Goal: Task Accomplishment & Management: Complete application form

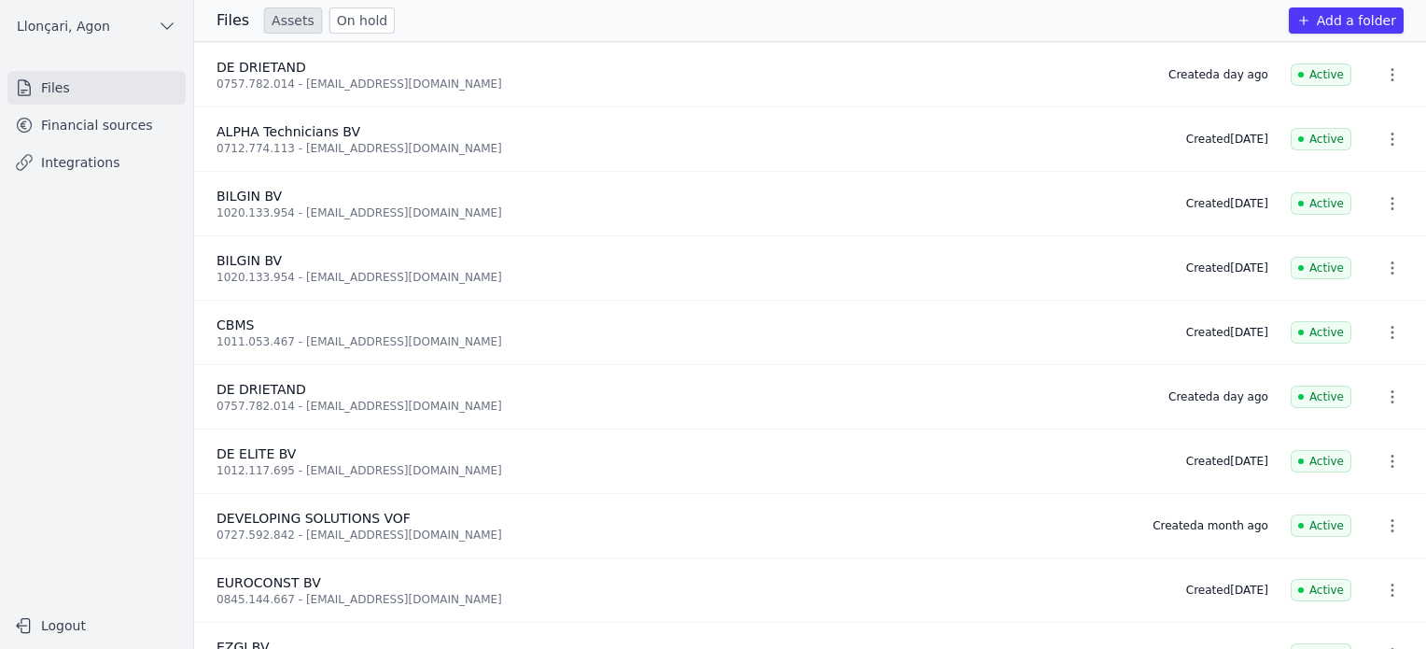
click at [56, 82] on font "Files" at bounding box center [55, 87] width 29 height 15
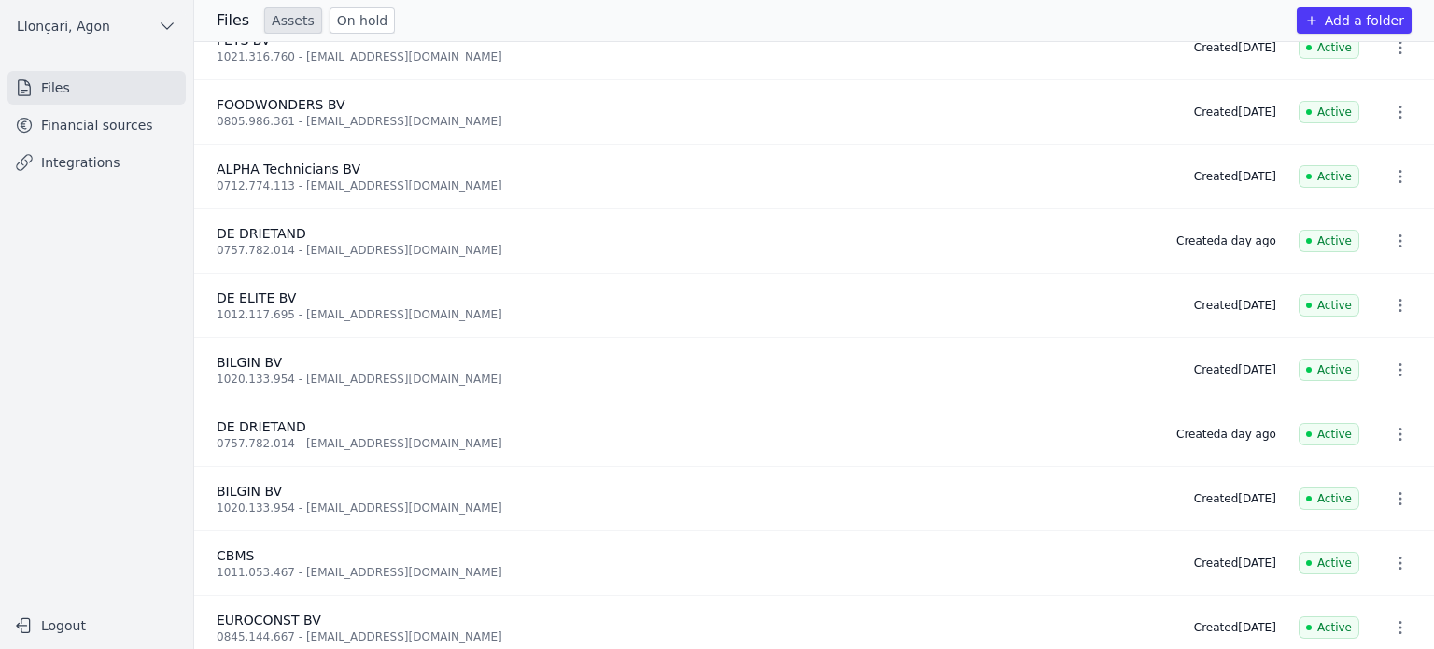
scroll to position [748, 0]
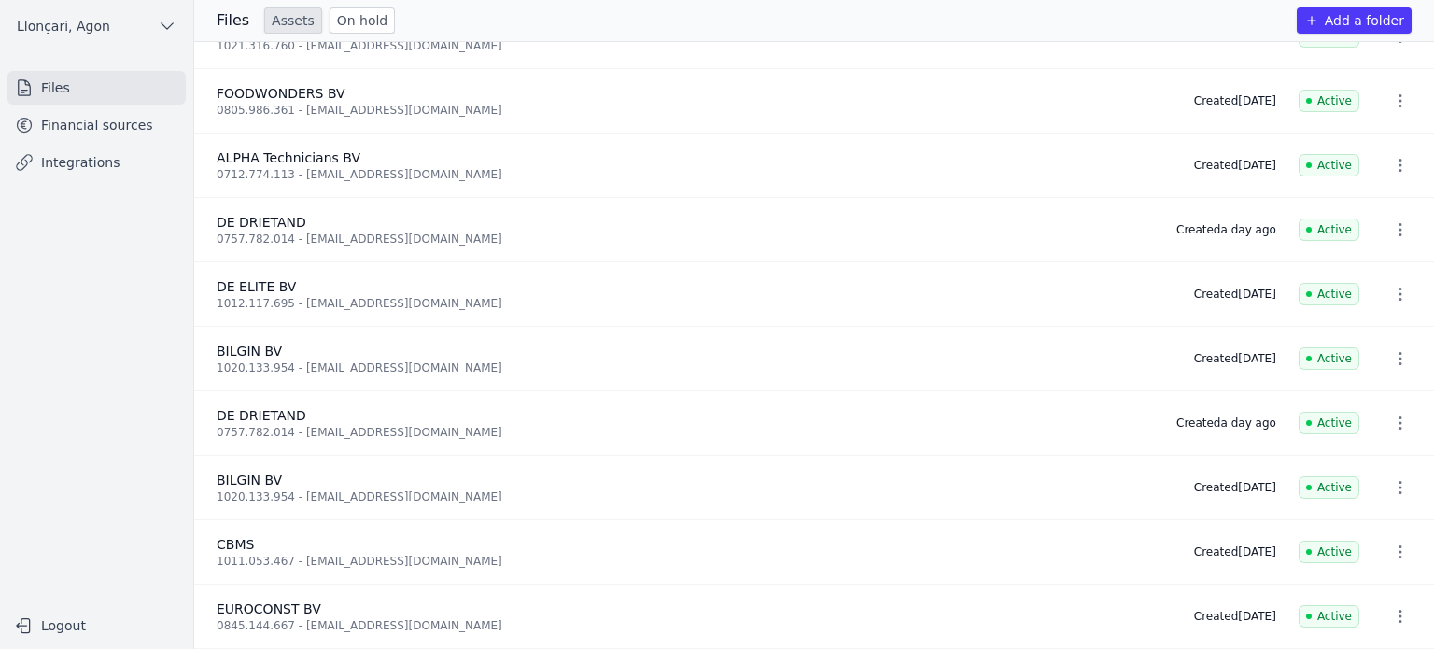
click at [83, 121] on font "Financial sources" at bounding box center [97, 125] width 112 height 15
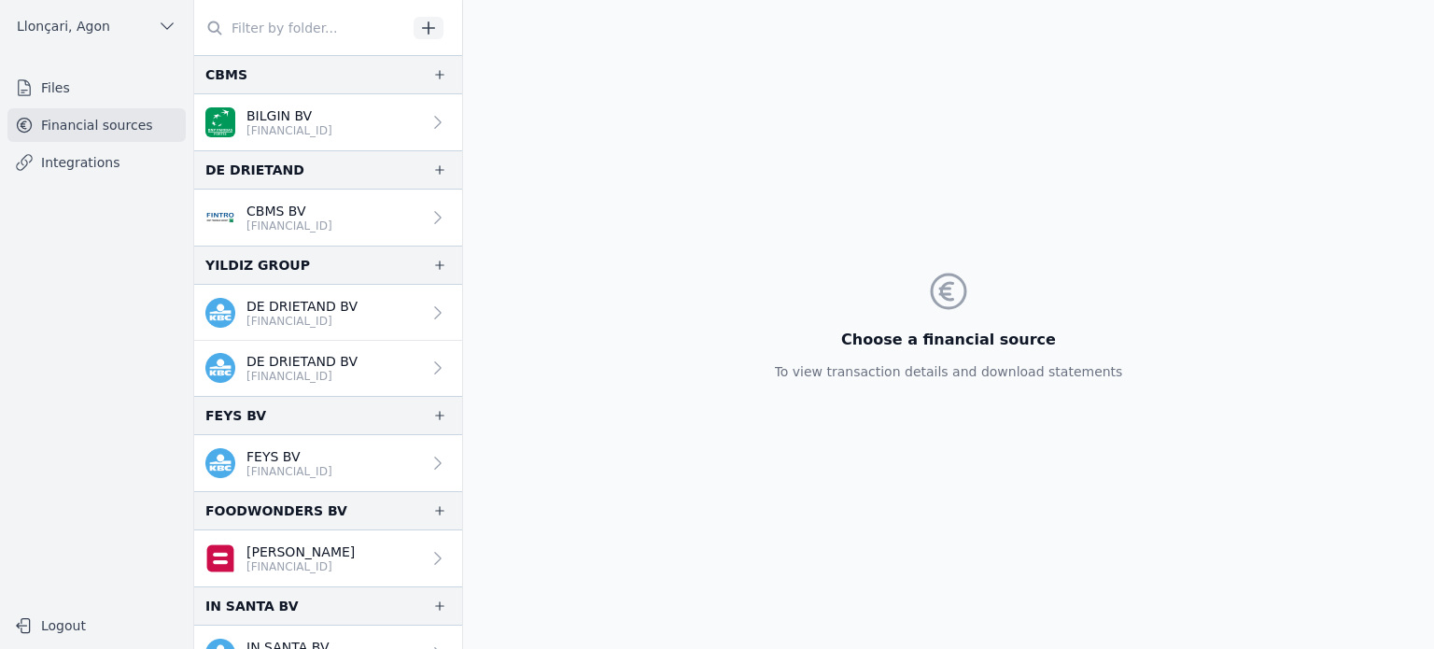
click at [116, 119] on font "Financial sources" at bounding box center [97, 125] width 112 height 15
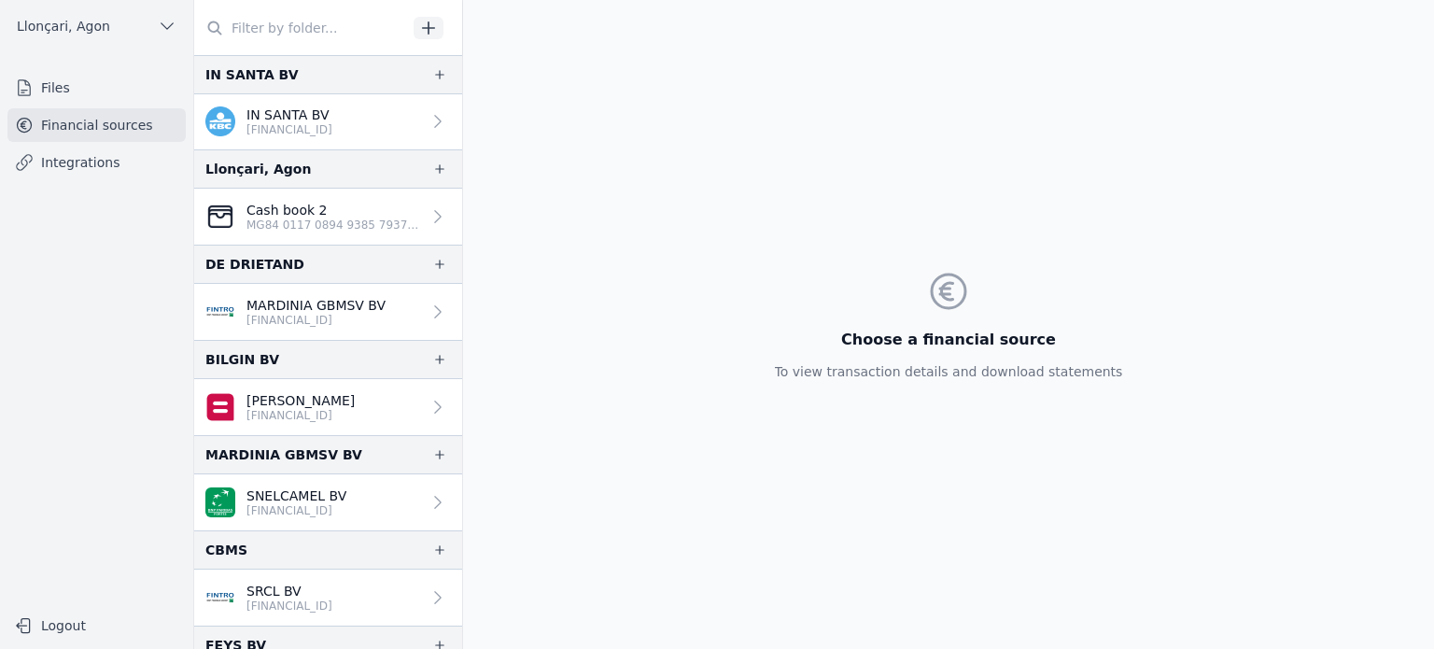
scroll to position [688, 0]
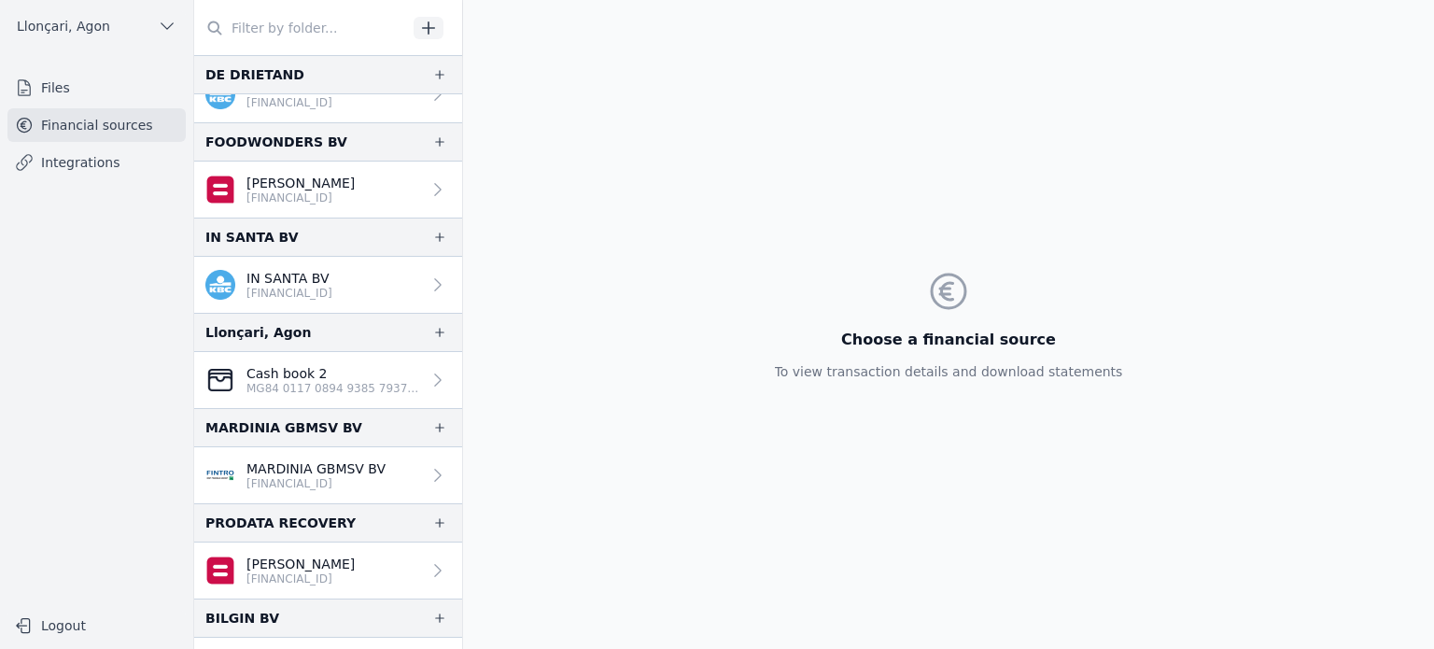
scroll to position [315, 0]
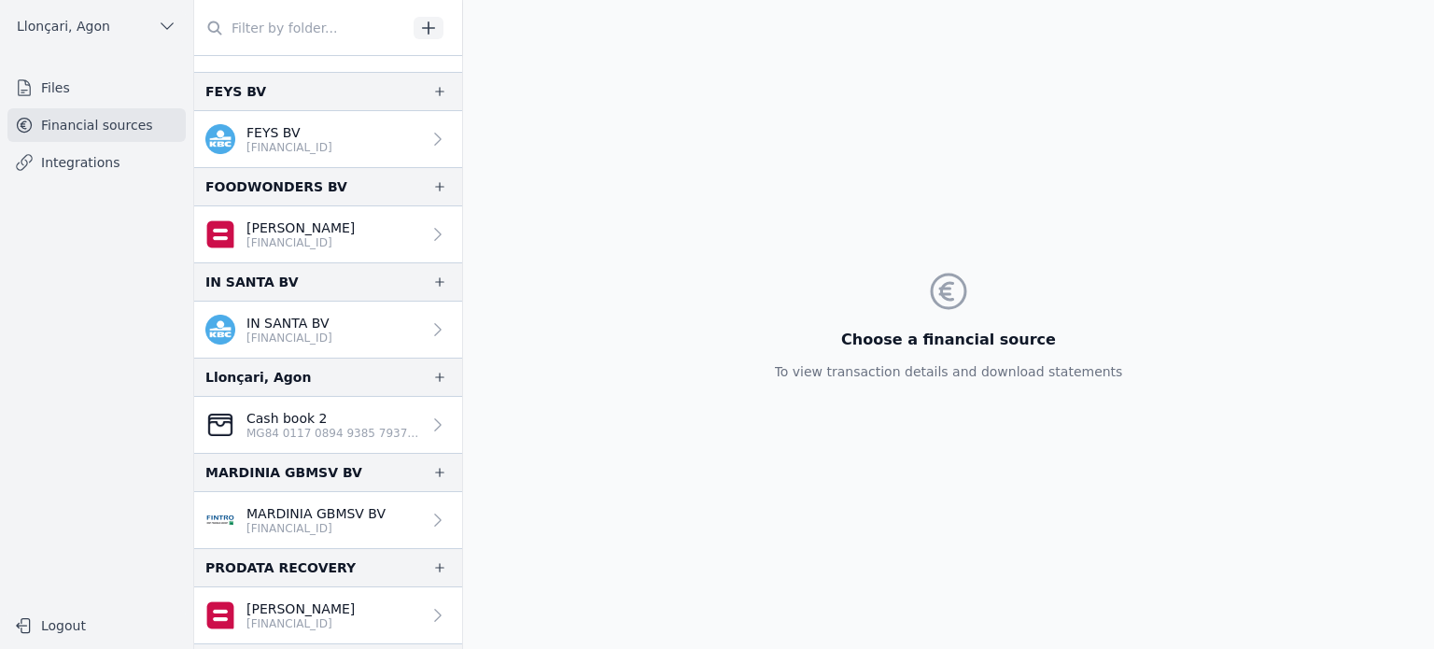
scroll to position [315, 0]
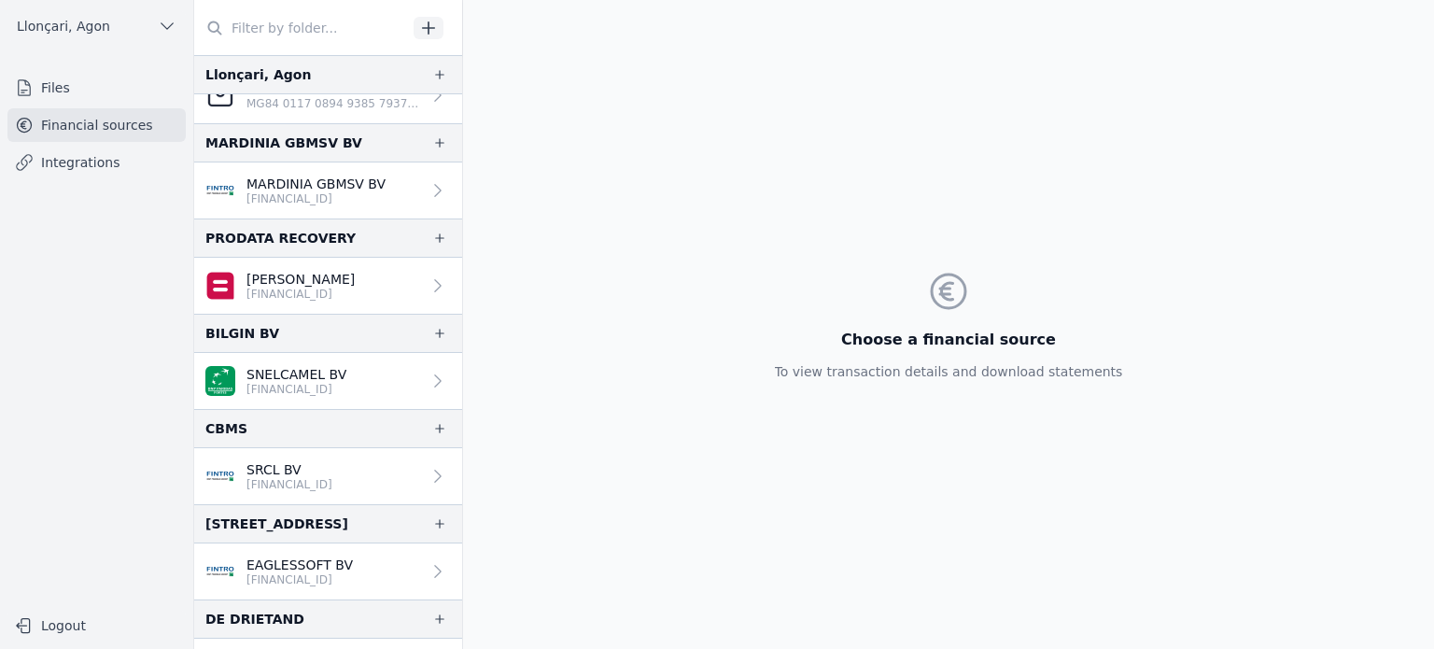
scroll to position [688, 0]
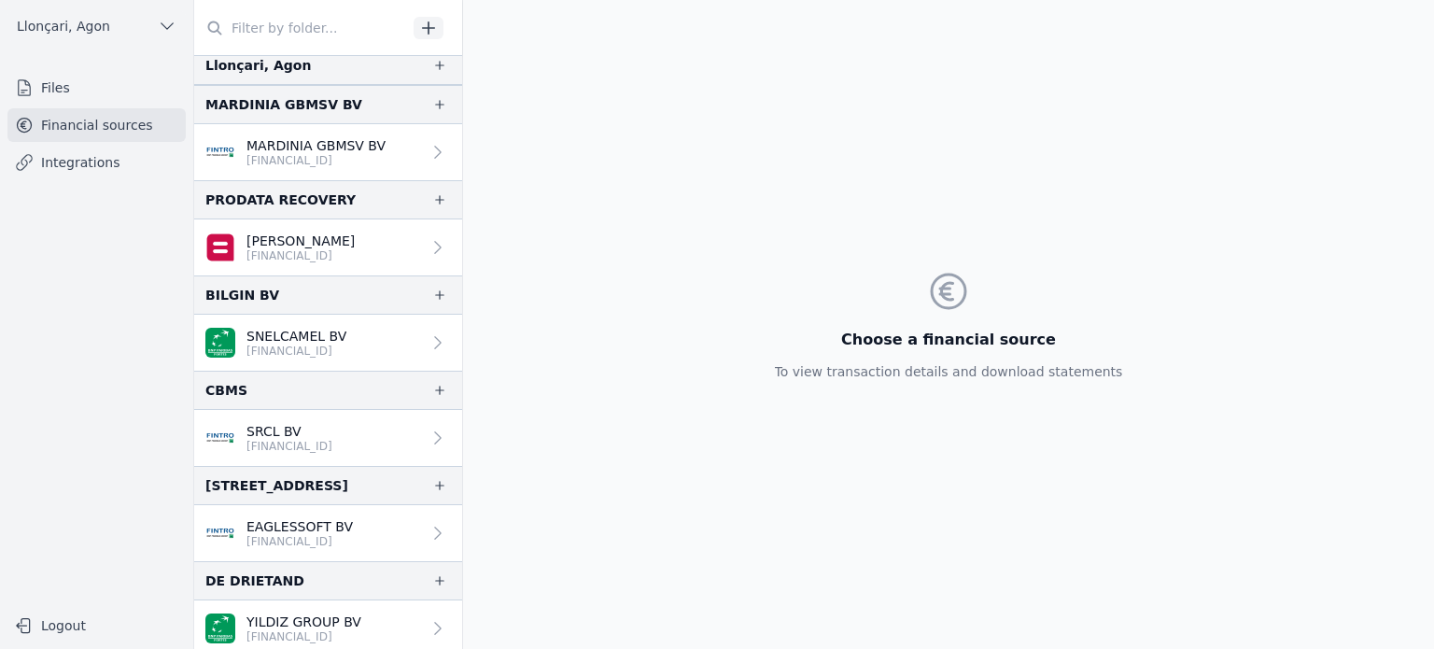
click at [41, 86] on font "Files" at bounding box center [55, 87] width 29 height 15
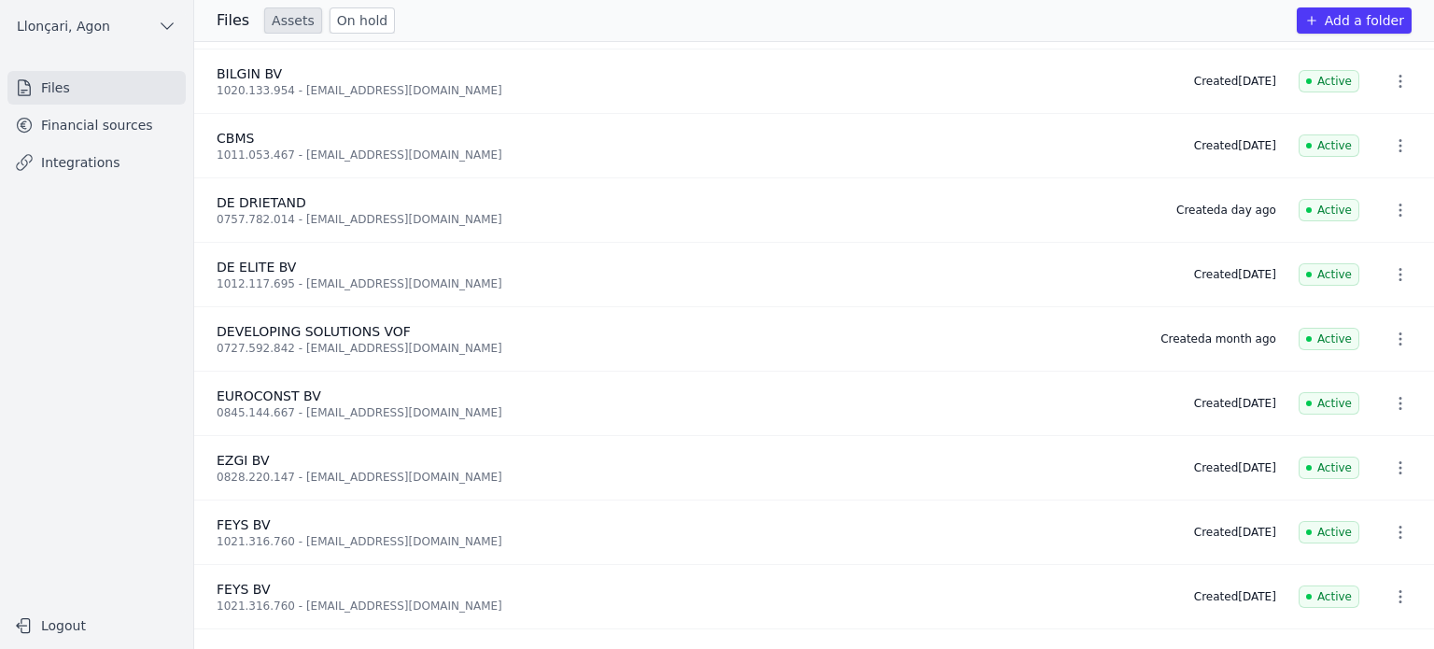
scroll to position [187, 0]
click at [1395, 265] on icon "button" at bounding box center [1400, 273] width 19 height 19
click at [1374, 313] on font "DELETE" at bounding box center [1387, 312] width 50 height 15
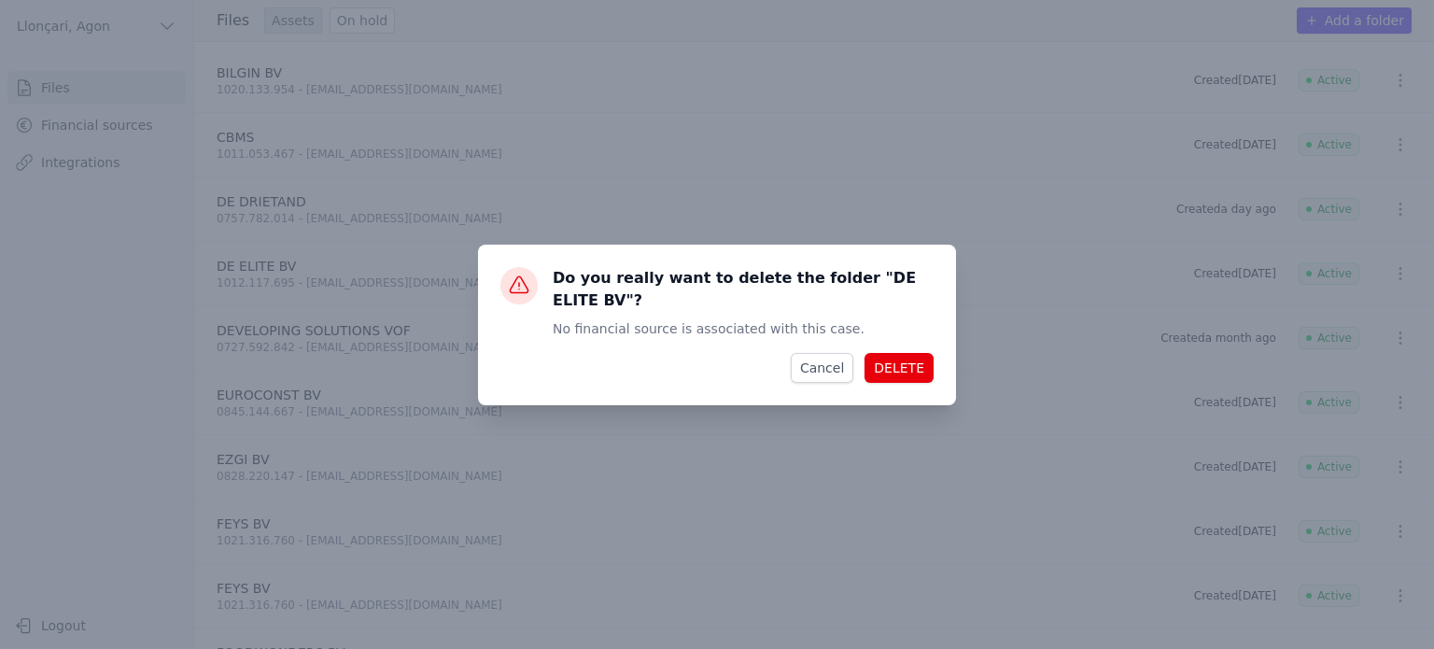
click at [897, 360] on font "DELETE" at bounding box center [899, 367] width 50 height 15
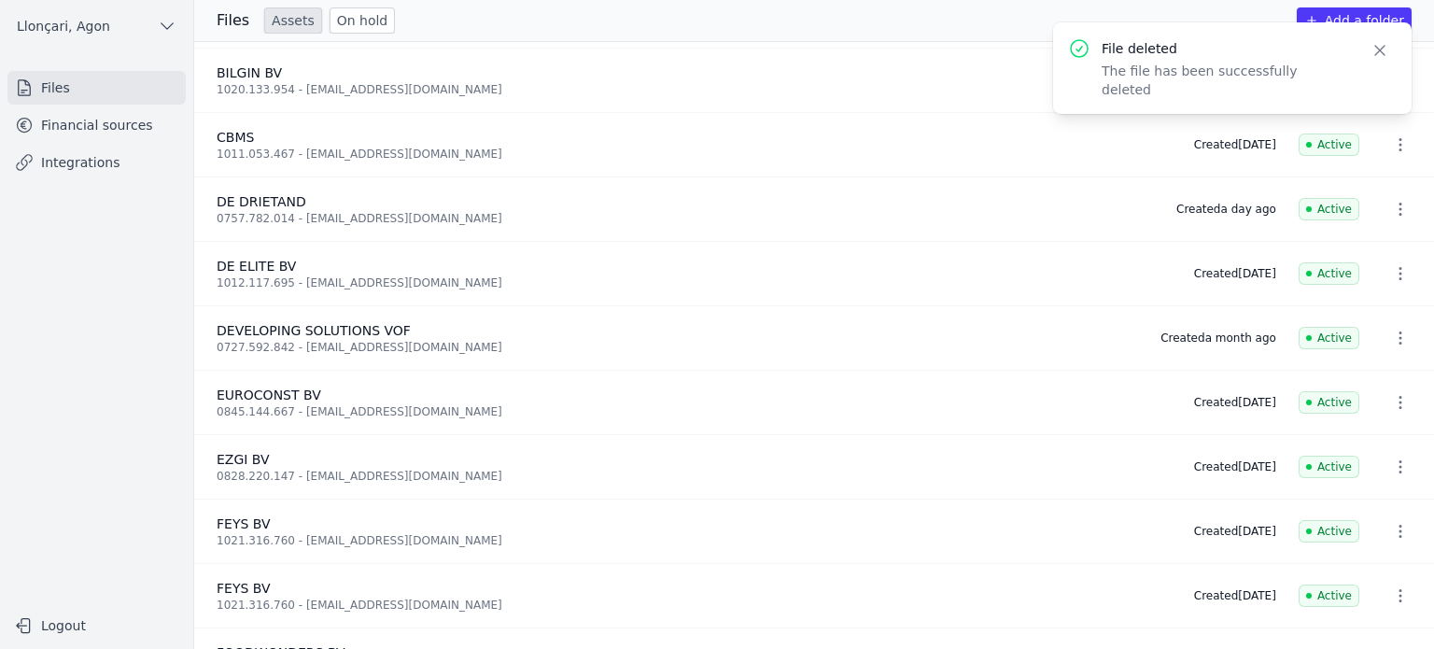
click at [72, 89] on link "Files" at bounding box center [96, 88] width 178 height 34
click at [217, 24] on font "Files" at bounding box center [233, 20] width 33 height 18
click at [71, 87] on link "Files" at bounding box center [96, 88] width 178 height 34
click at [1378, 47] on icon "button" at bounding box center [1379, 50] width 19 height 19
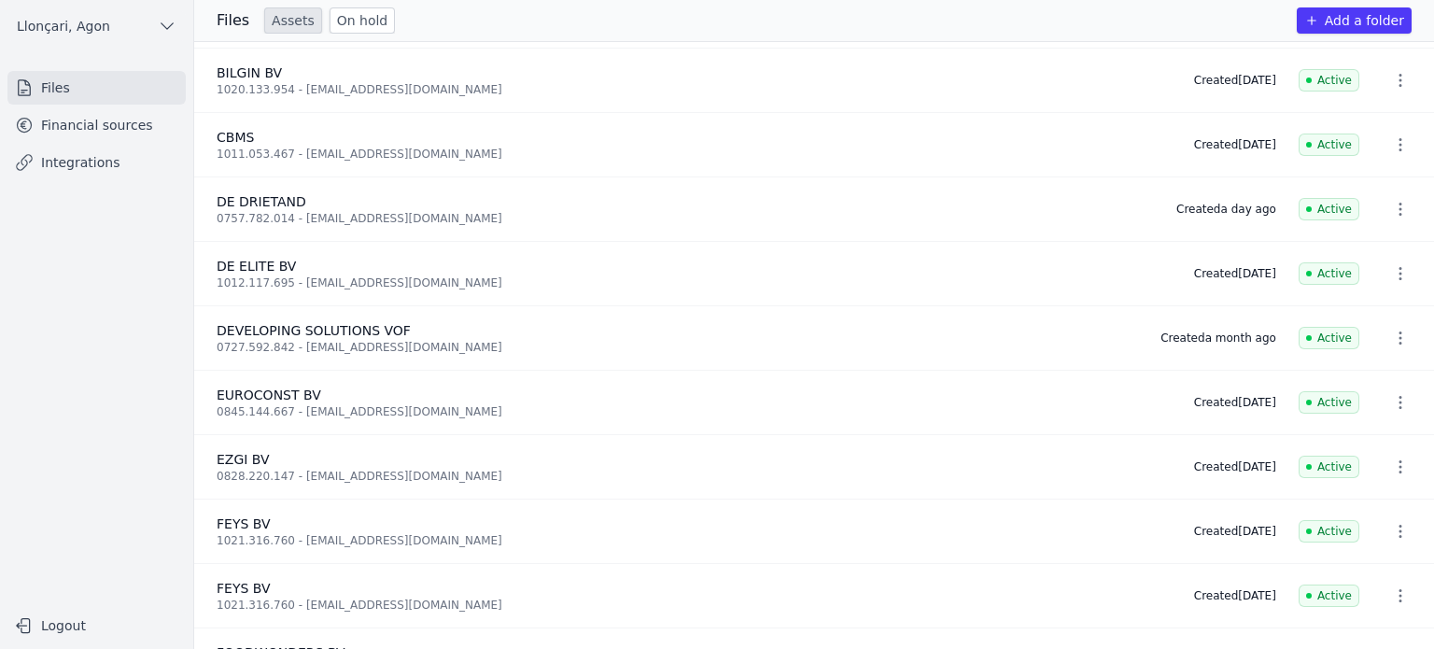
click at [1340, 22] on font "Add a folder" at bounding box center [1363, 20] width 79 height 15
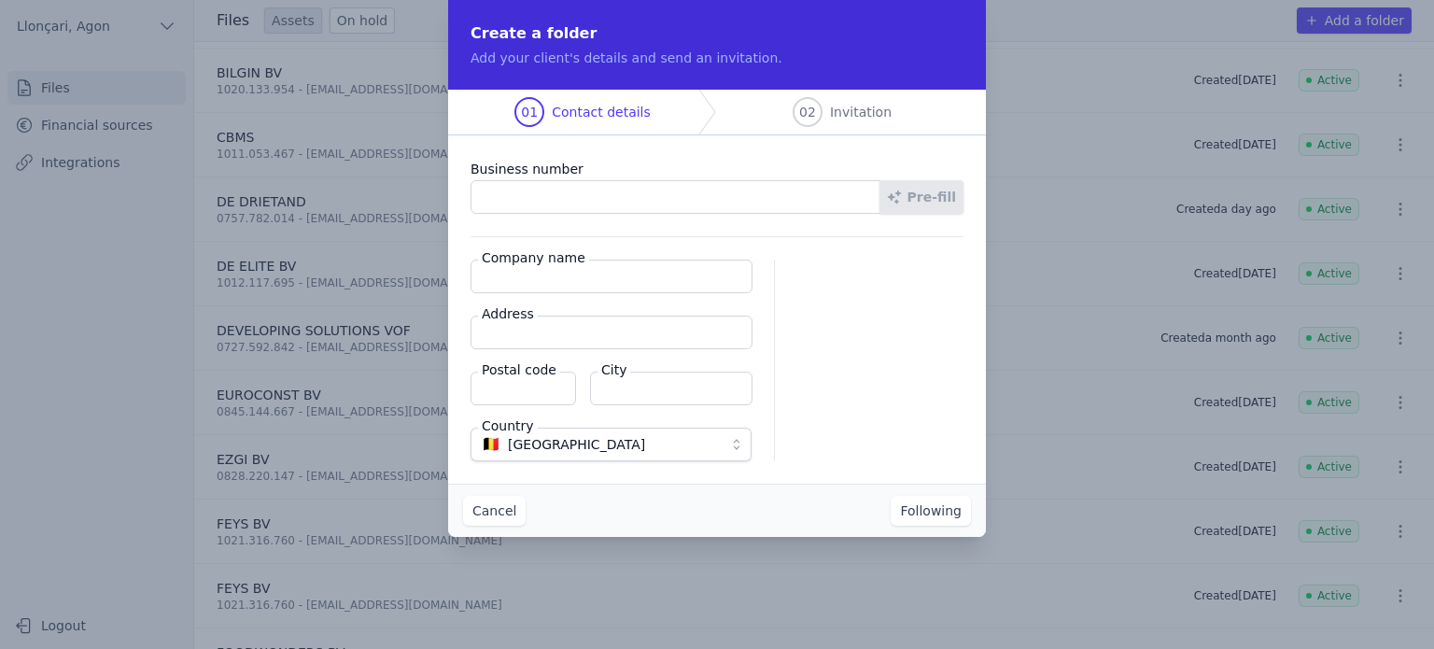
click at [640, 189] on input "Business number" at bounding box center [675, 197] width 410 height 34
type input "1012.117.695"
click at [594, 270] on input "Company name" at bounding box center [611, 276] width 282 height 34
click at [545, 273] on input "Company name" at bounding box center [611, 276] width 282 height 34
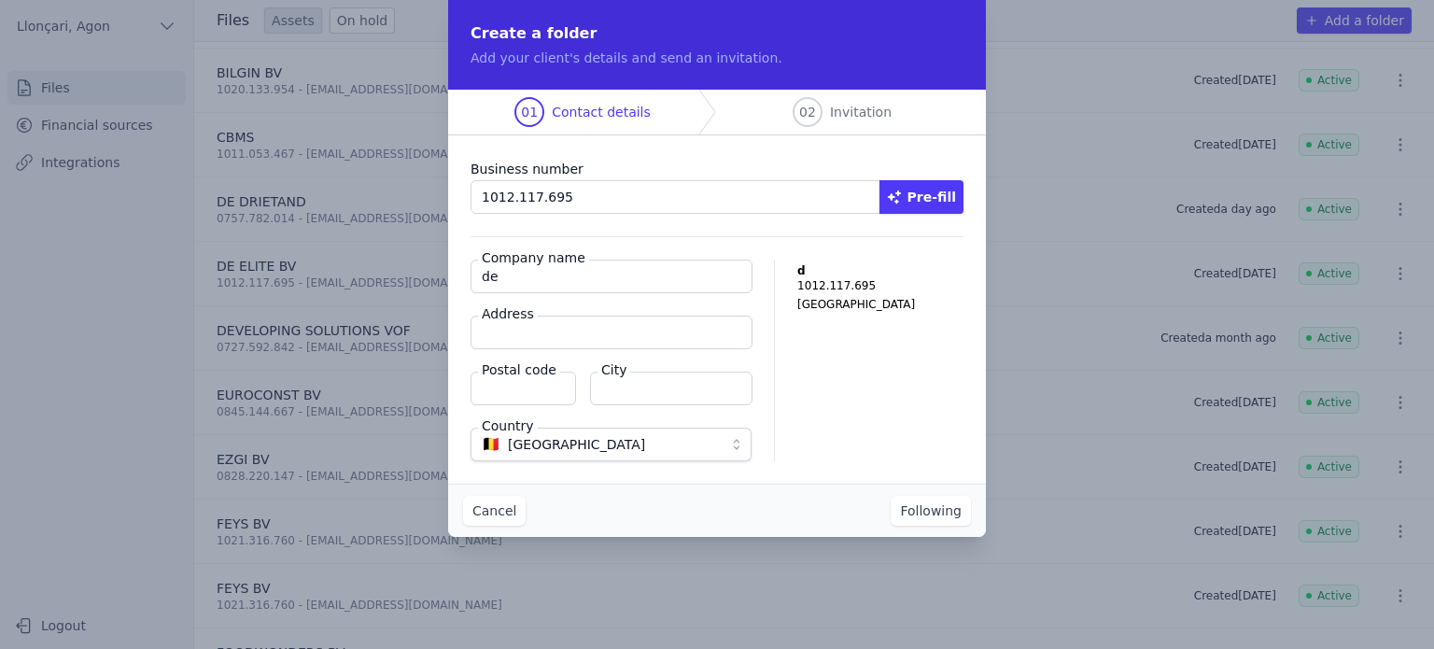
type input "DE ELITE BV"
click at [556, 327] on input "Address" at bounding box center [611, 332] width 282 height 34
type input "Pelsveld 17"
click at [511, 383] on input "Postal code" at bounding box center [522, 388] width 105 height 34
type input "3583"
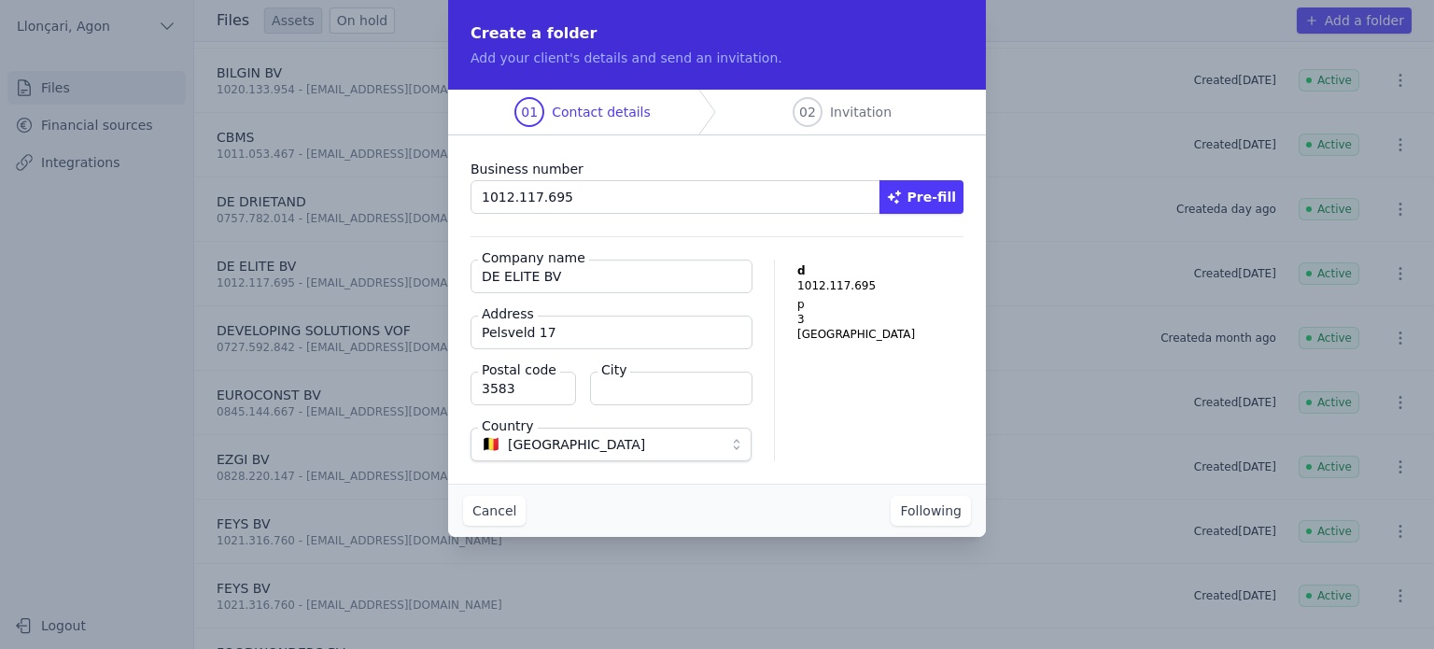
click at [671, 392] on input "City" at bounding box center [671, 388] width 162 height 34
type input "Beringen"
click at [932, 511] on font "Following" at bounding box center [931, 510] width 62 height 15
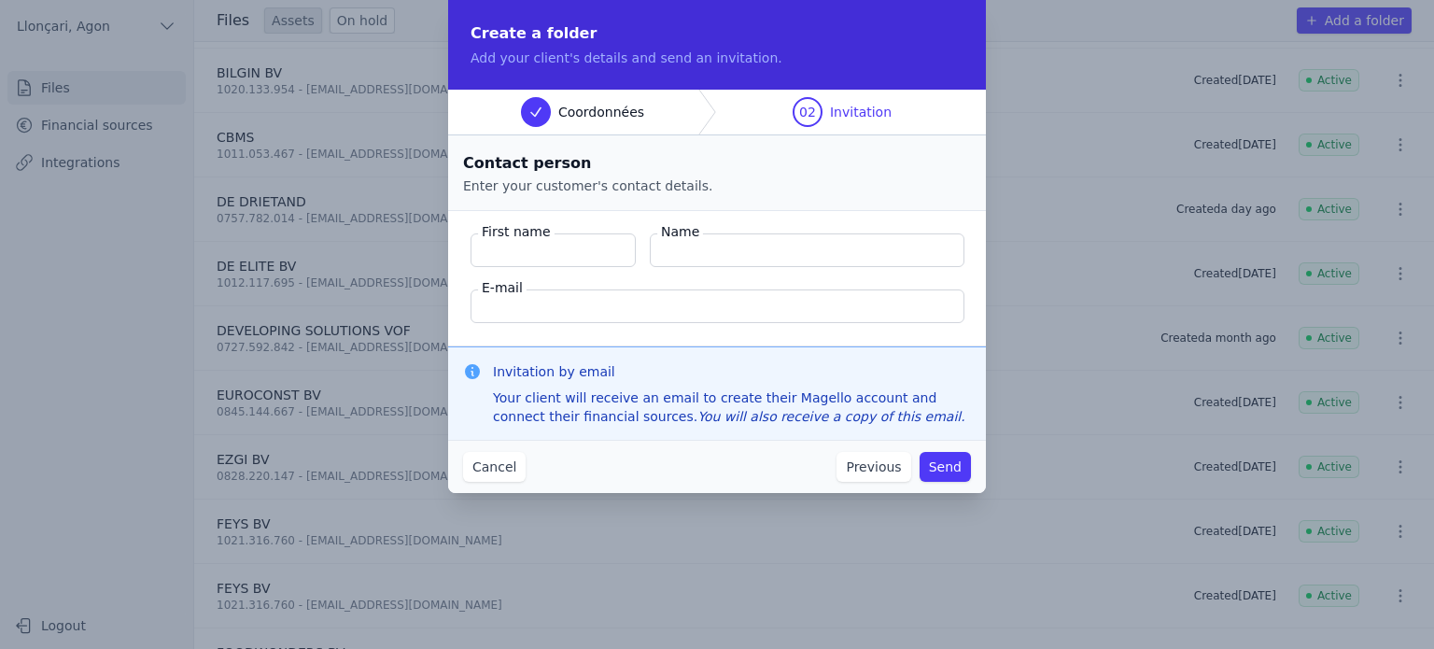
click at [539, 234] on font "First name" at bounding box center [516, 231] width 69 height 15
click at [539, 234] on input "First name" at bounding box center [552, 250] width 165 height 34
drag, startPoint x: 538, startPoint y: 238, endPoint x: 525, endPoint y: 254, distance: 20.6
click at [525, 254] on input "First name" at bounding box center [552, 250] width 165 height 34
click at [504, 253] on input "First name" at bounding box center [552, 250] width 165 height 34
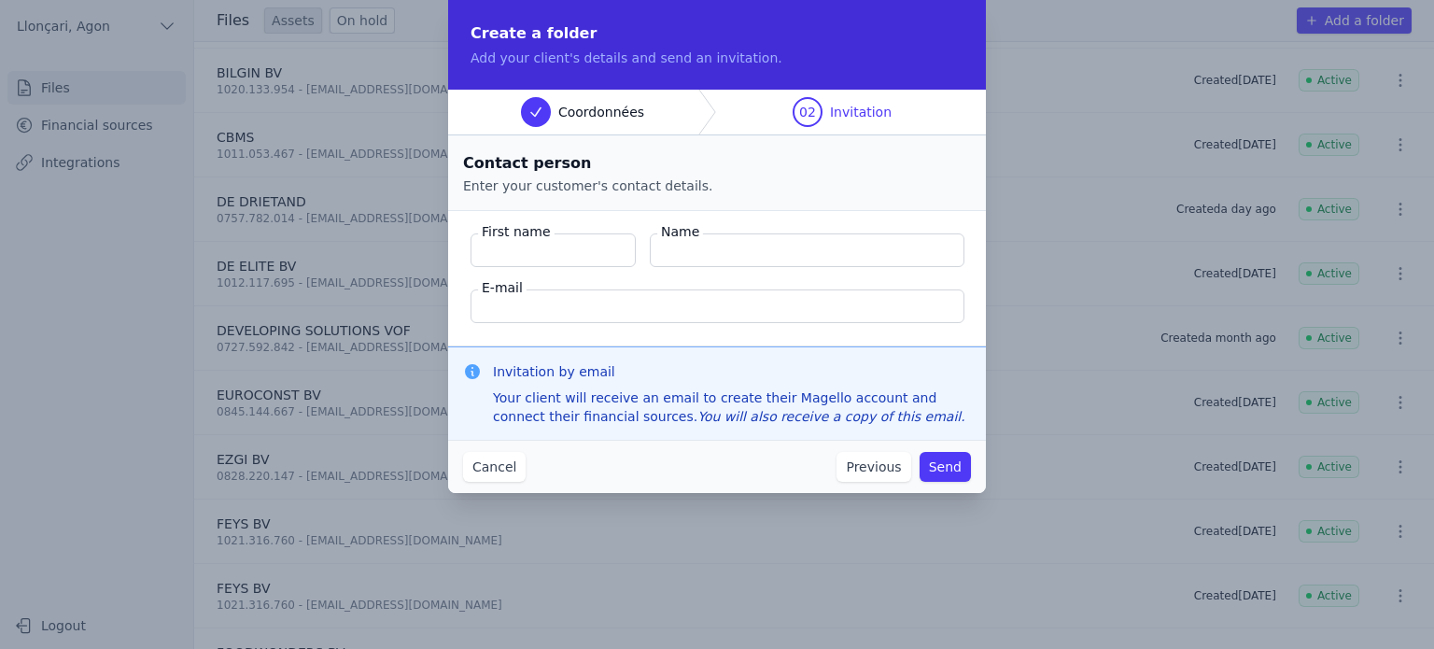
paste input "Saritas , Samet Since August 1, 2024"
type input "Saritas , Samet Since August 1, 2024"
drag, startPoint x: 623, startPoint y: 261, endPoint x: 0, endPoint y: 159, distance: 631.8
click at [0, 159] on div "Create a folder Add your client's details and send an invitation. Coordonnées 0…" at bounding box center [717, 324] width 1434 height 649
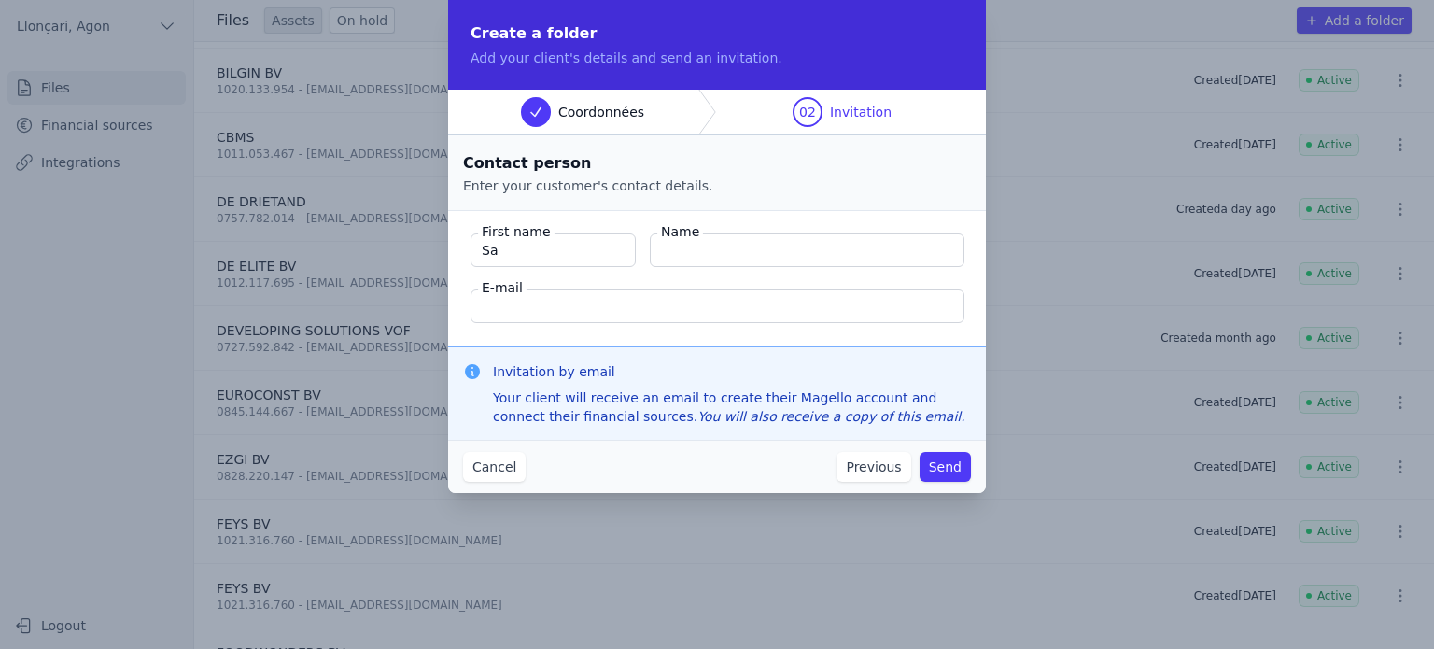
type input "S"
type input "Saritas"
click at [730, 269] on fieldset "First name Saritas Name E-mail" at bounding box center [717, 278] width 538 height 135
click at [729, 249] on input "Name" at bounding box center [807, 250] width 315 height 34
type input "Samet"
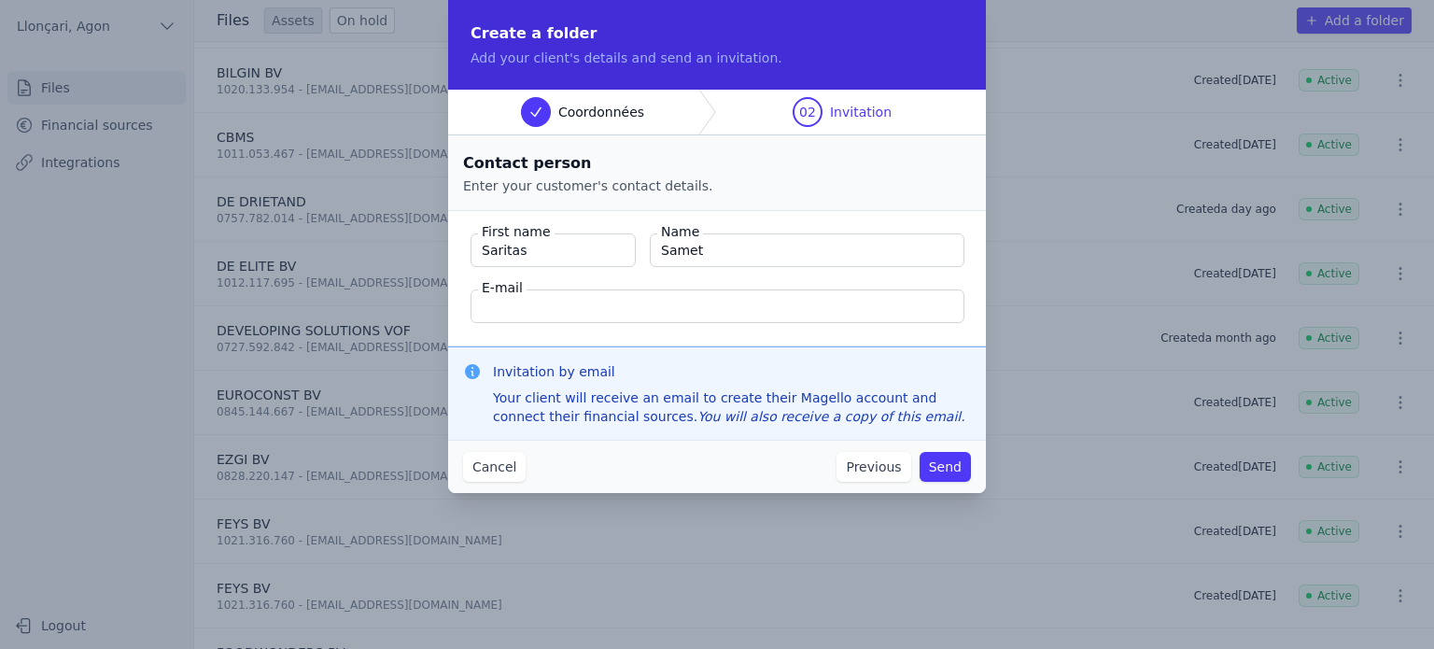
click at [567, 299] on input "E-mail" at bounding box center [717, 306] width 494 height 34
type input "deelitebe@gmail.com"
click at [965, 473] on button "Send" at bounding box center [944, 467] width 51 height 30
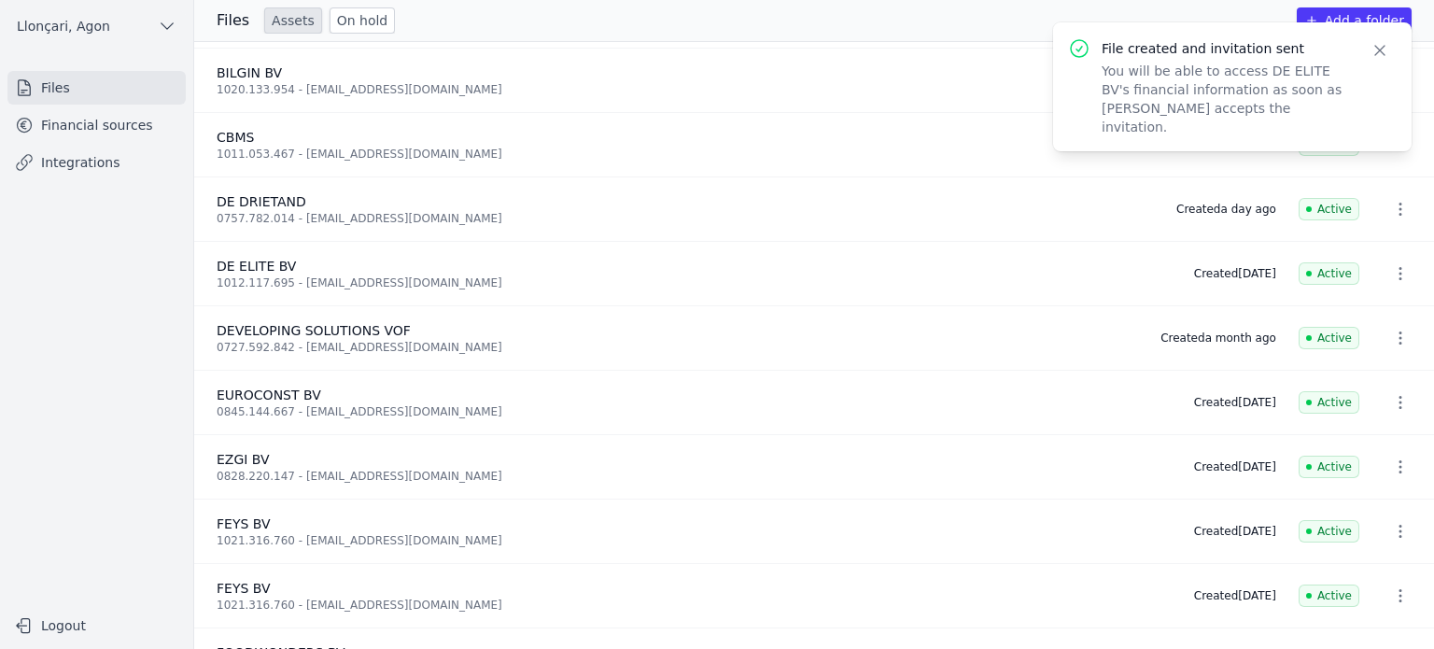
click at [101, 509] on nav "Files Financial sources Integrations" at bounding box center [96, 331] width 163 height 521
click at [45, 90] on font "Files" at bounding box center [55, 87] width 29 height 15
click at [86, 126] on font "Financial sources" at bounding box center [97, 125] width 112 height 15
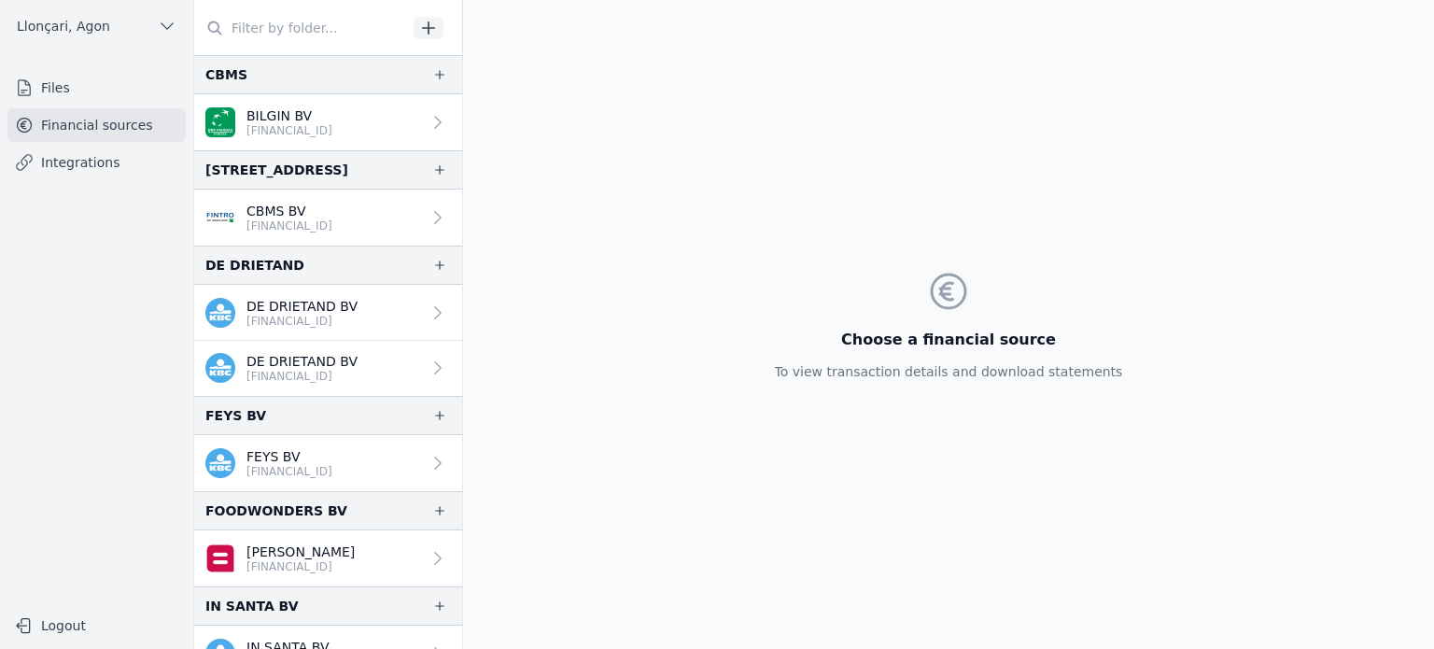
click at [115, 122] on font "Financial sources" at bounding box center [97, 125] width 112 height 15
click at [86, 119] on font "Financial sources" at bounding box center [97, 125] width 112 height 15
click at [847, 211] on div "Choose a financial source To view transaction details and download statements" at bounding box center [949, 324] width 378 height 649
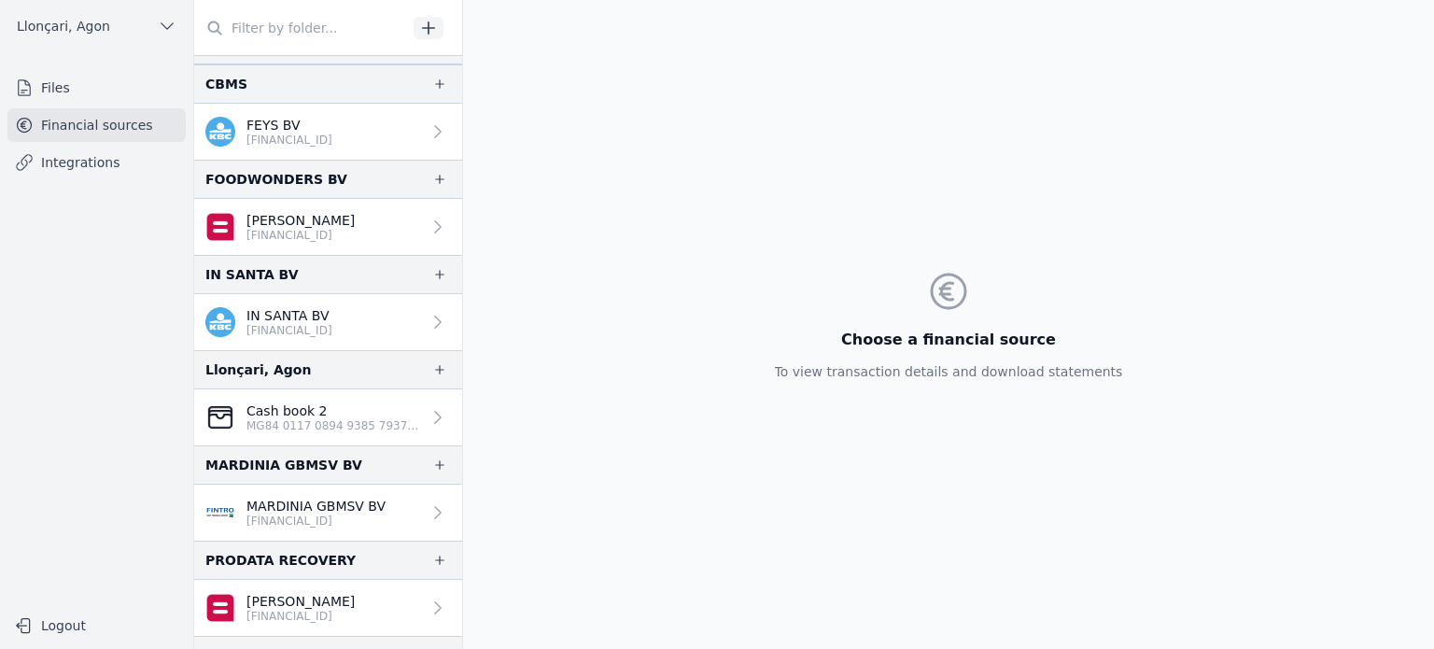
scroll to position [326, 0]
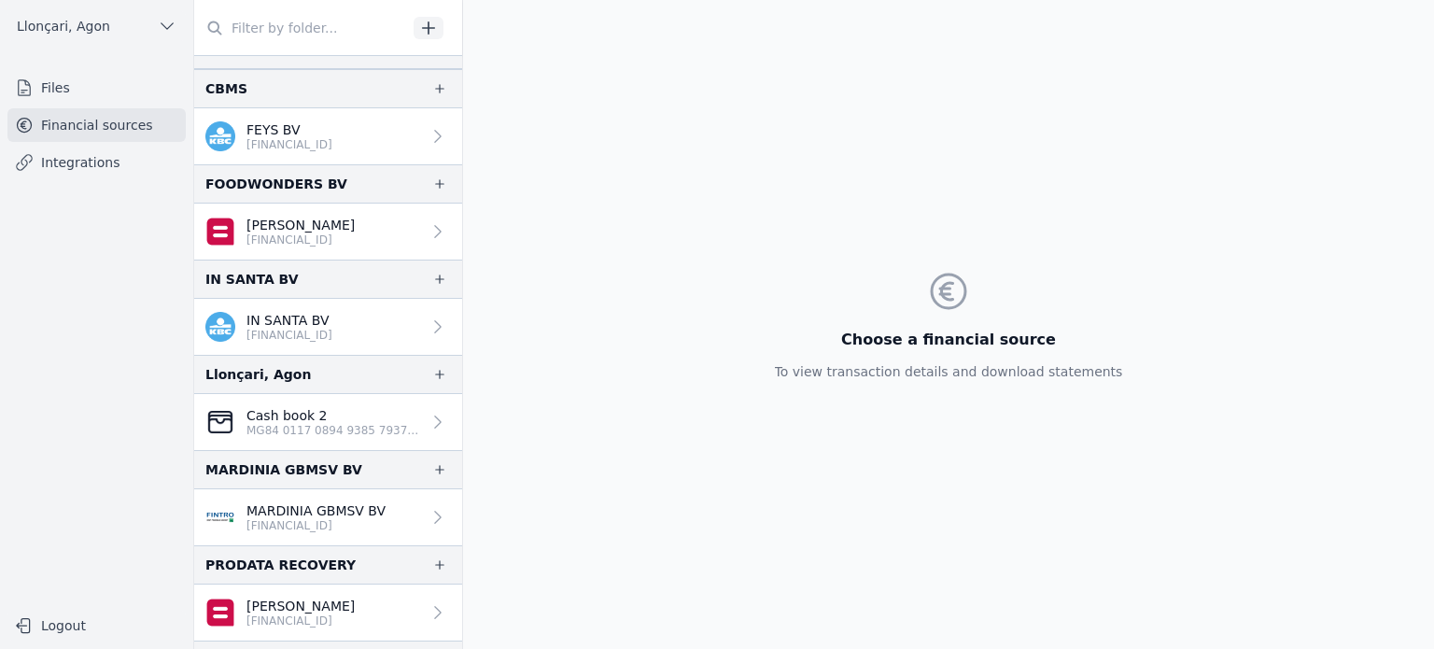
click at [611, 373] on div "Choose a financial source To view transaction details and download statements" at bounding box center [948, 324] width 971 height 649
click at [75, 120] on font "Financial sources" at bounding box center [97, 125] width 112 height 15
click at [590, 315] on div "Choose a financial source To view transaction details and download statements" at bounding box center [948, 324] width 971 height 649
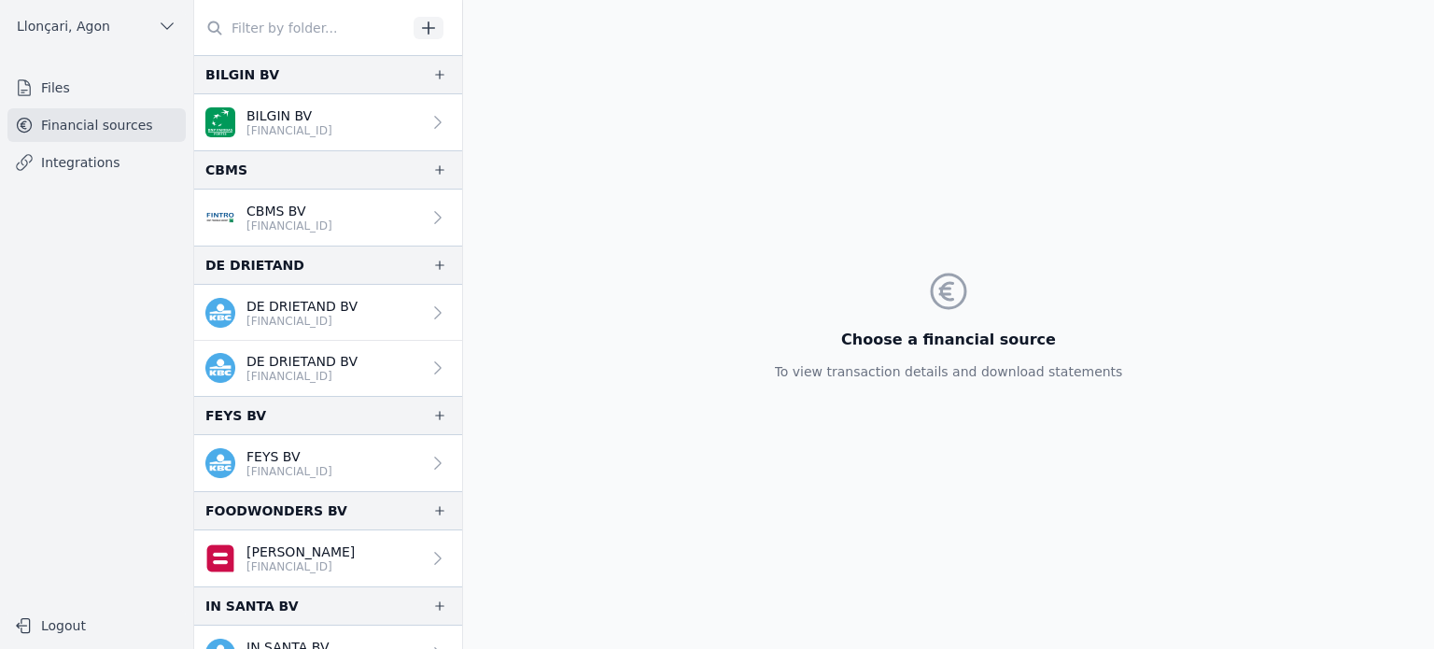
click at [806, 180] on div "Choose a financial source To view transaction details and download statements" at bounding box center [949, 324] width 378 height 649
click at [118, 305] on nav "Files Financial sources Integrations" at bounding box center [96, 331] width 163 height 521
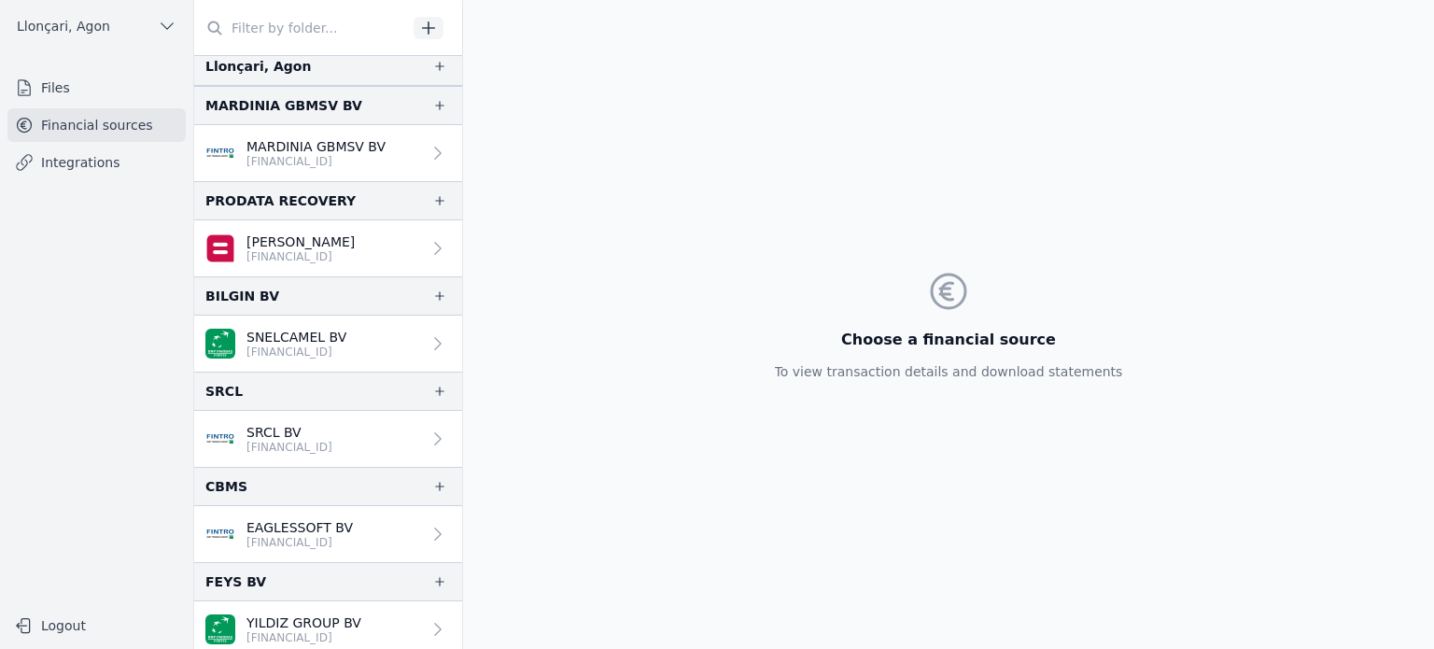
scroll to position [688, 0]
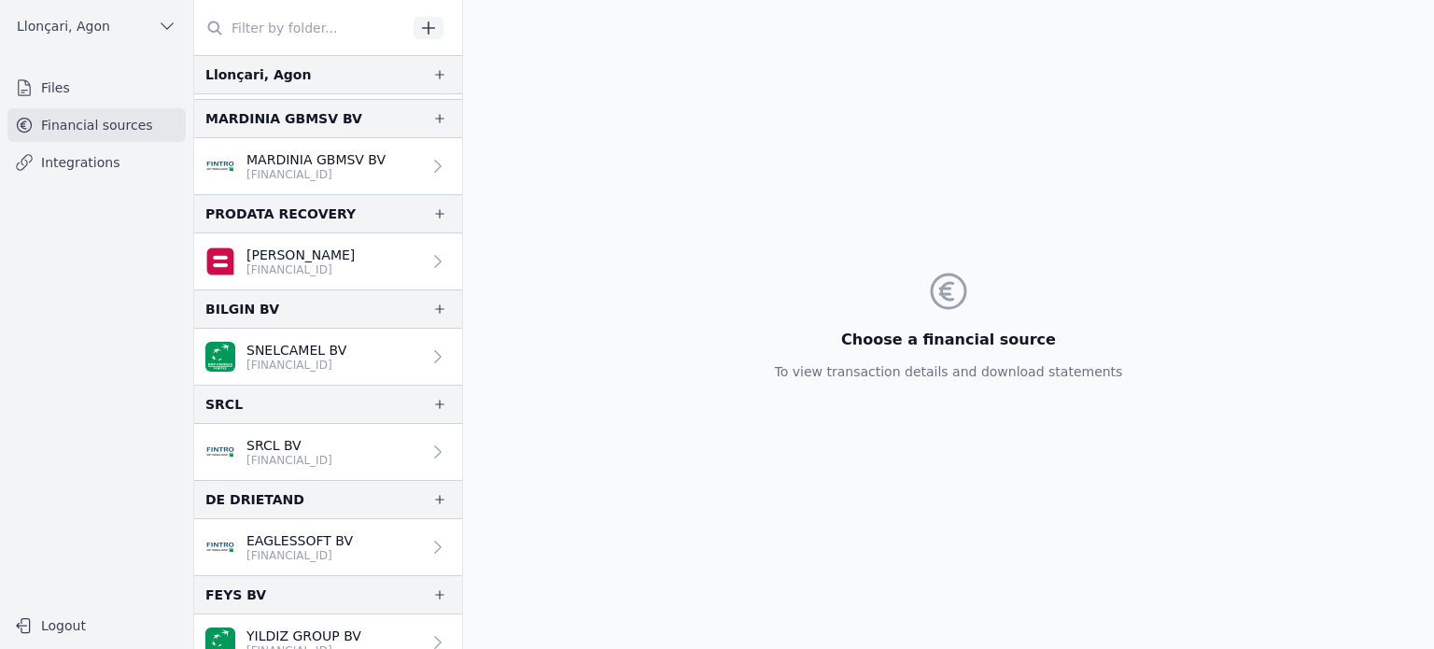
scroll to position [688, 0]
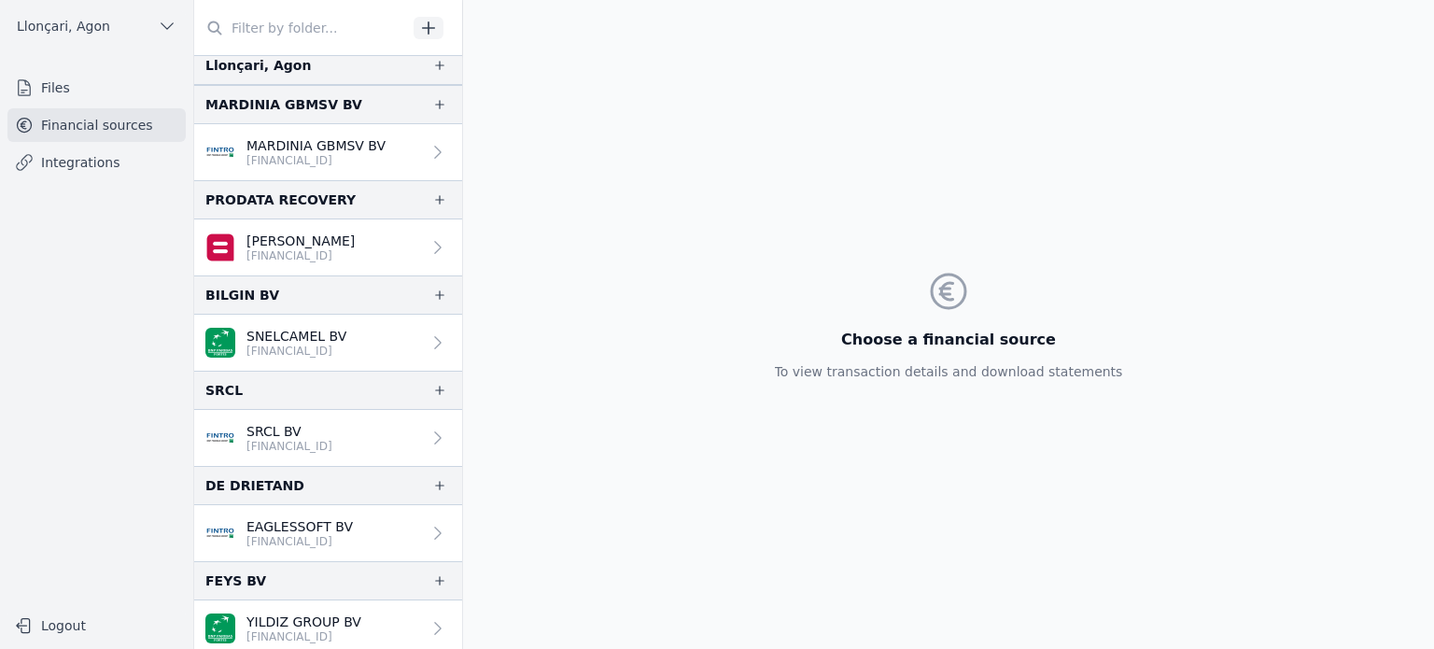
click at [71, 316] on nav "Files Financial sources Integrations" at bounding box center [96, 331] width 163 height 521
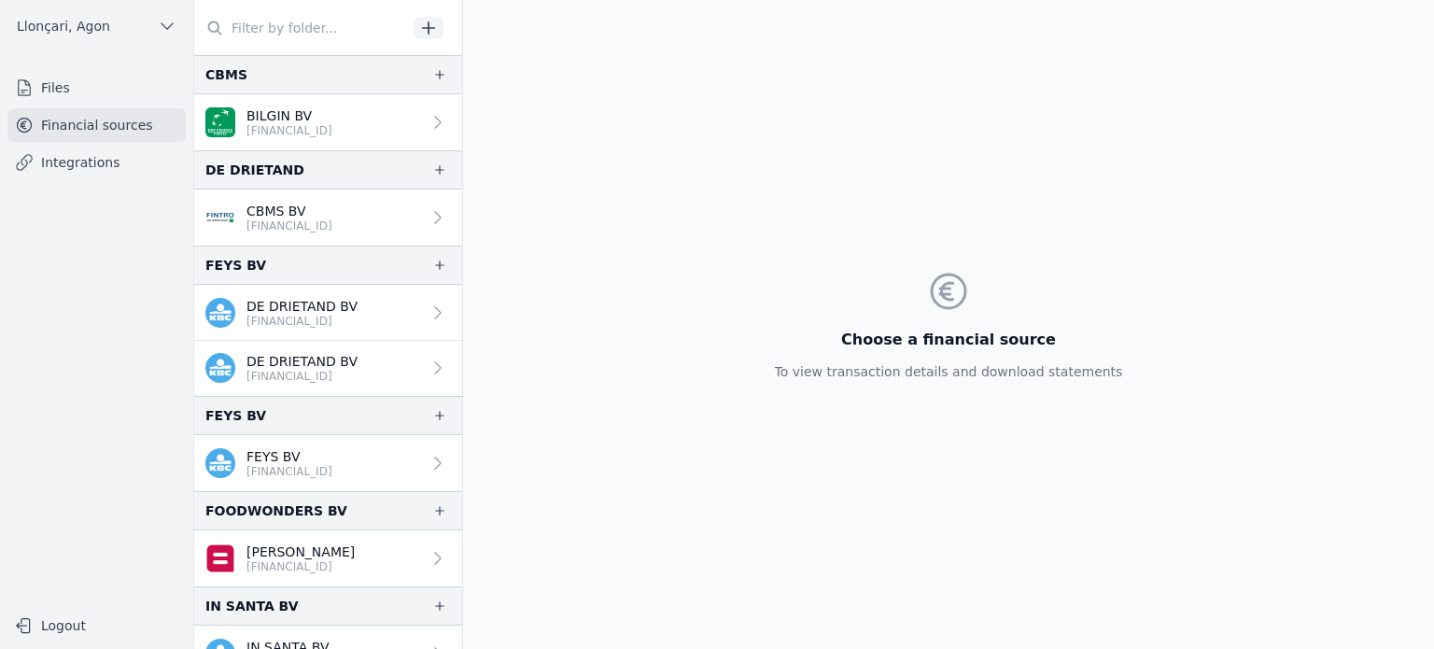
click at [46, 92] on font "Files" at bounding box center [55, 87] width 29 height 15
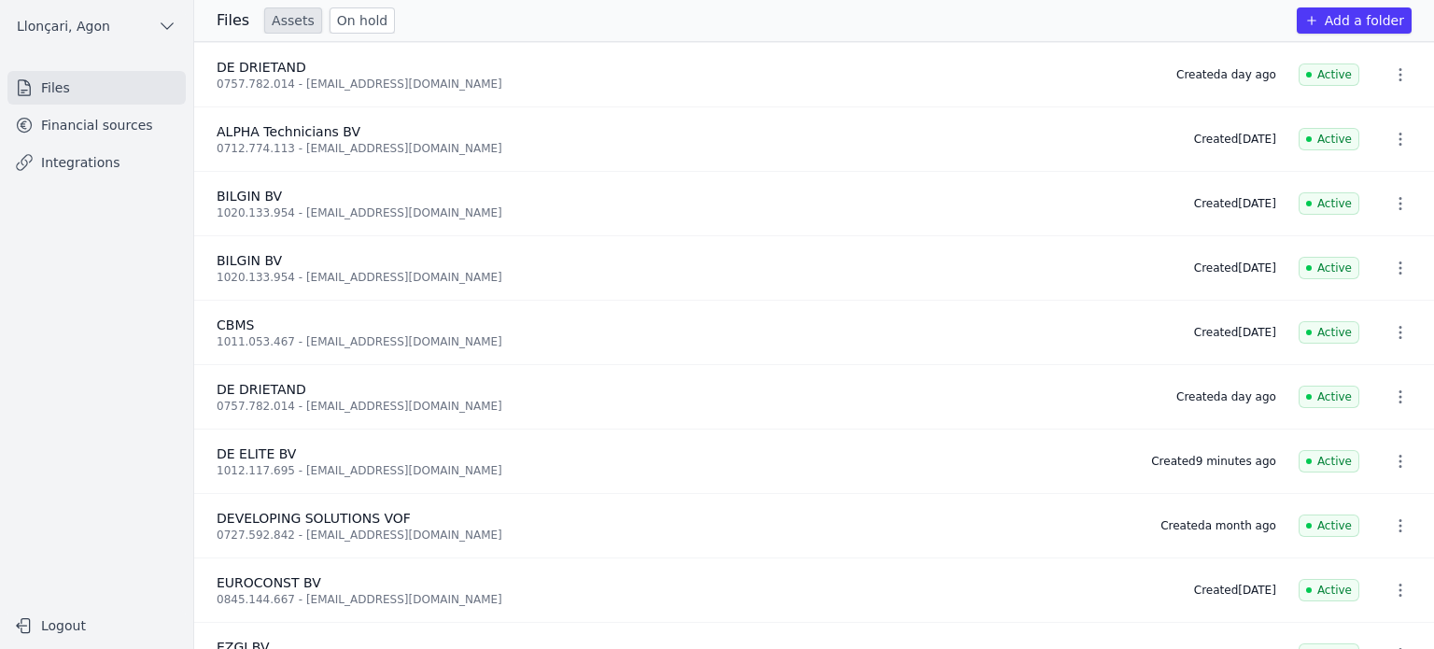
click at [273, 395] on font "DE DRIETAND" at bounding box center [262, 389] width 90 height 15
click at [96, 138] on link "Financial sources" at bounding box center [96, 125] width 178 height 34
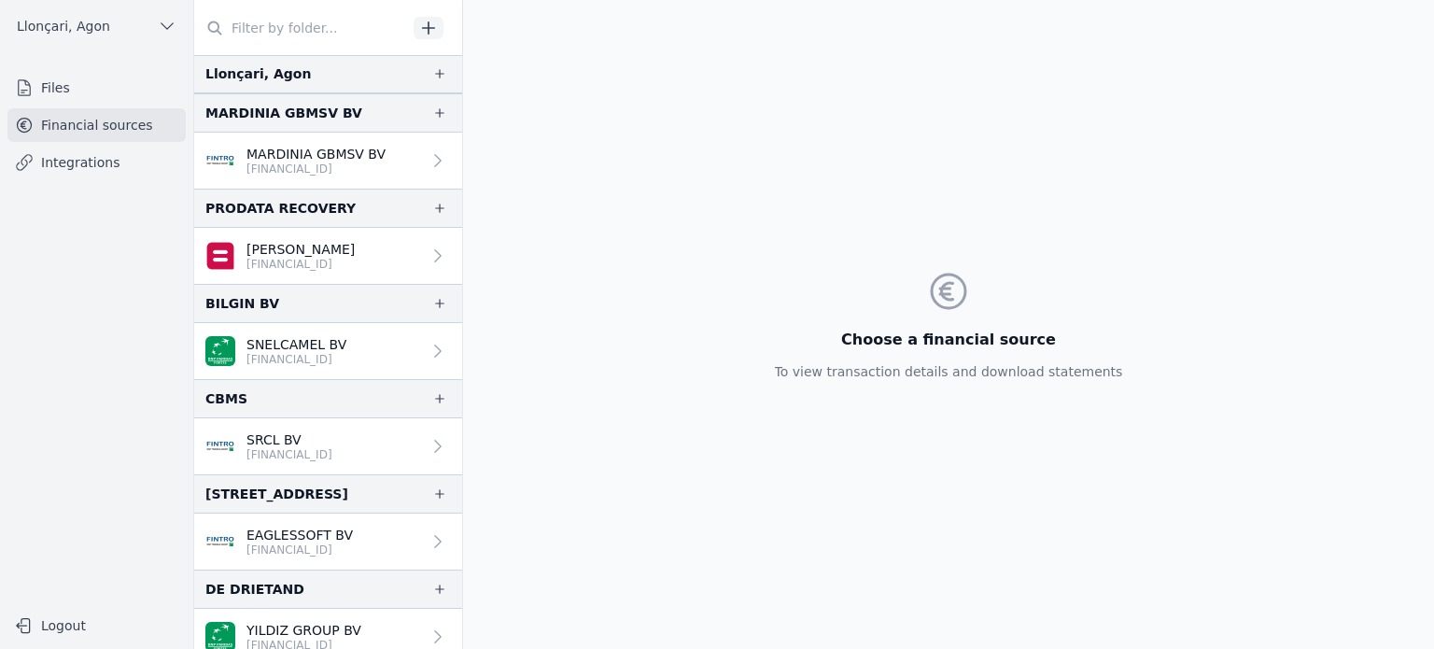
scroll to position [688, 0]
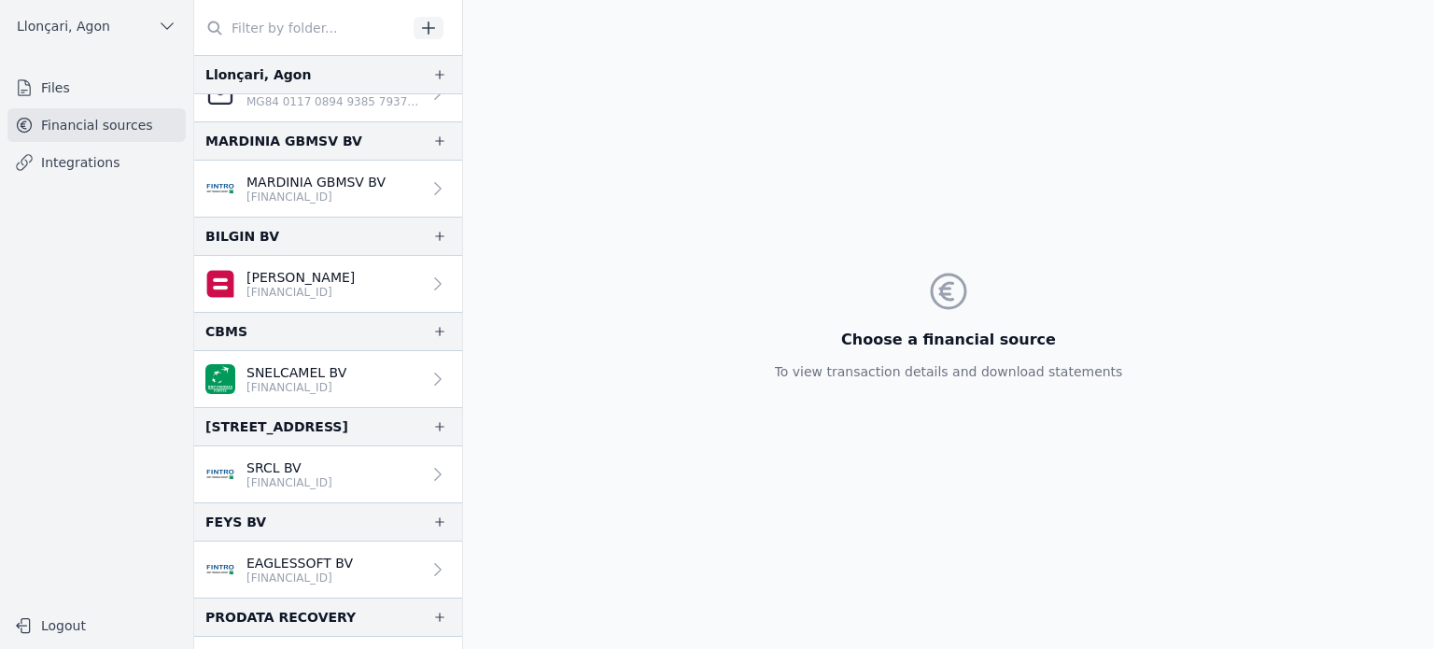
scroll to position [688, 0]
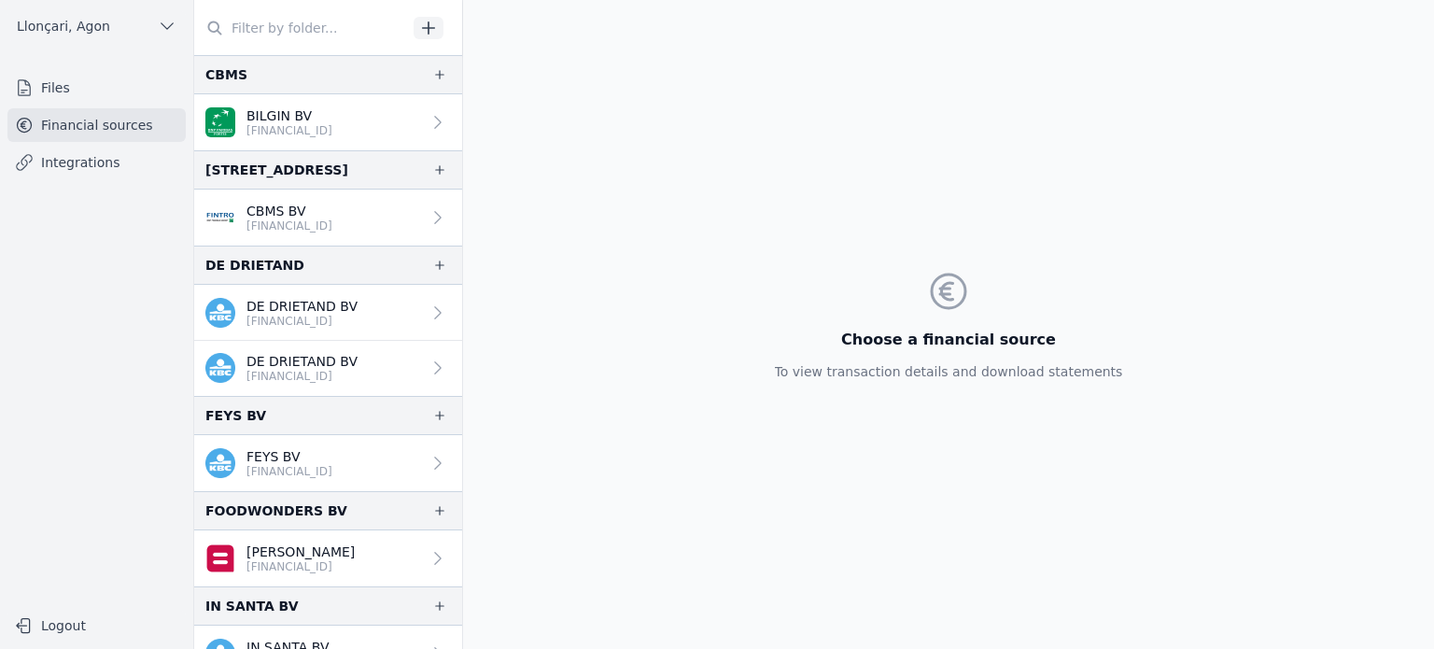
click at [631, 184] on div "Choose a financial source To view transaction details and download statements" at bounding box center [948, 324] width 971 height 649
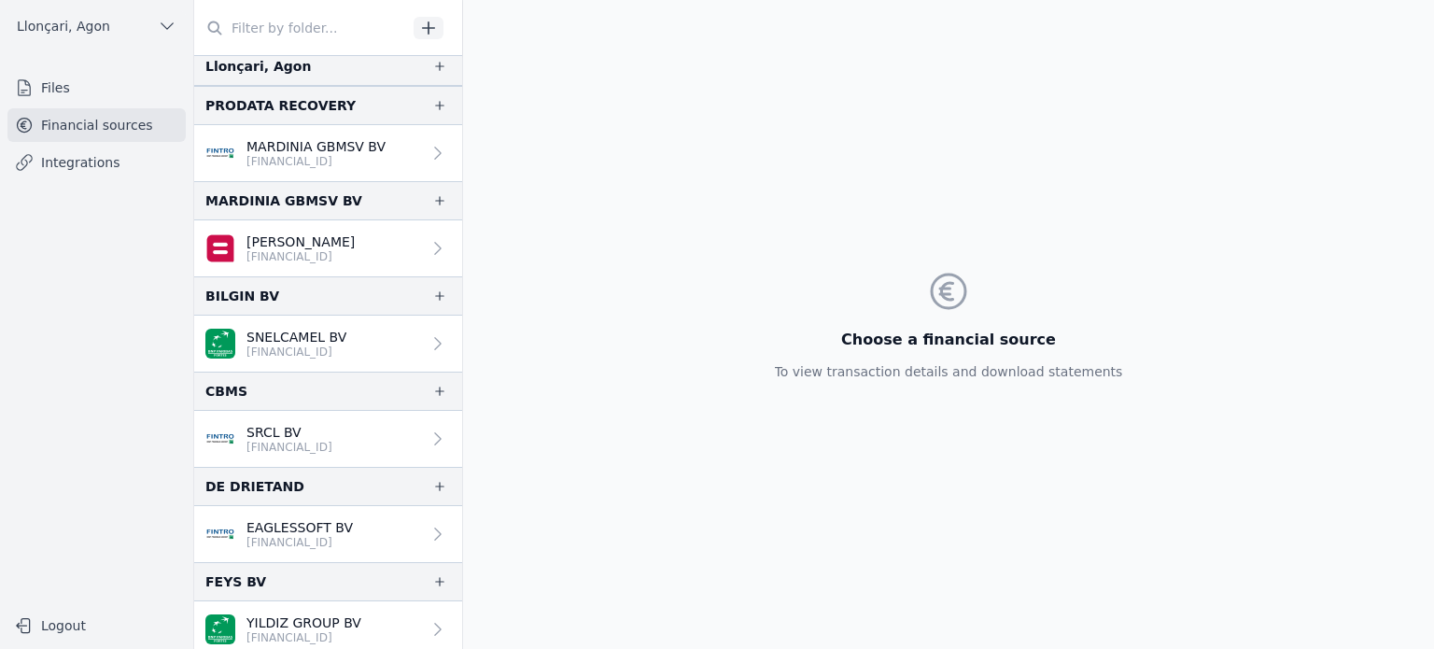
scroll to position [688, 0]
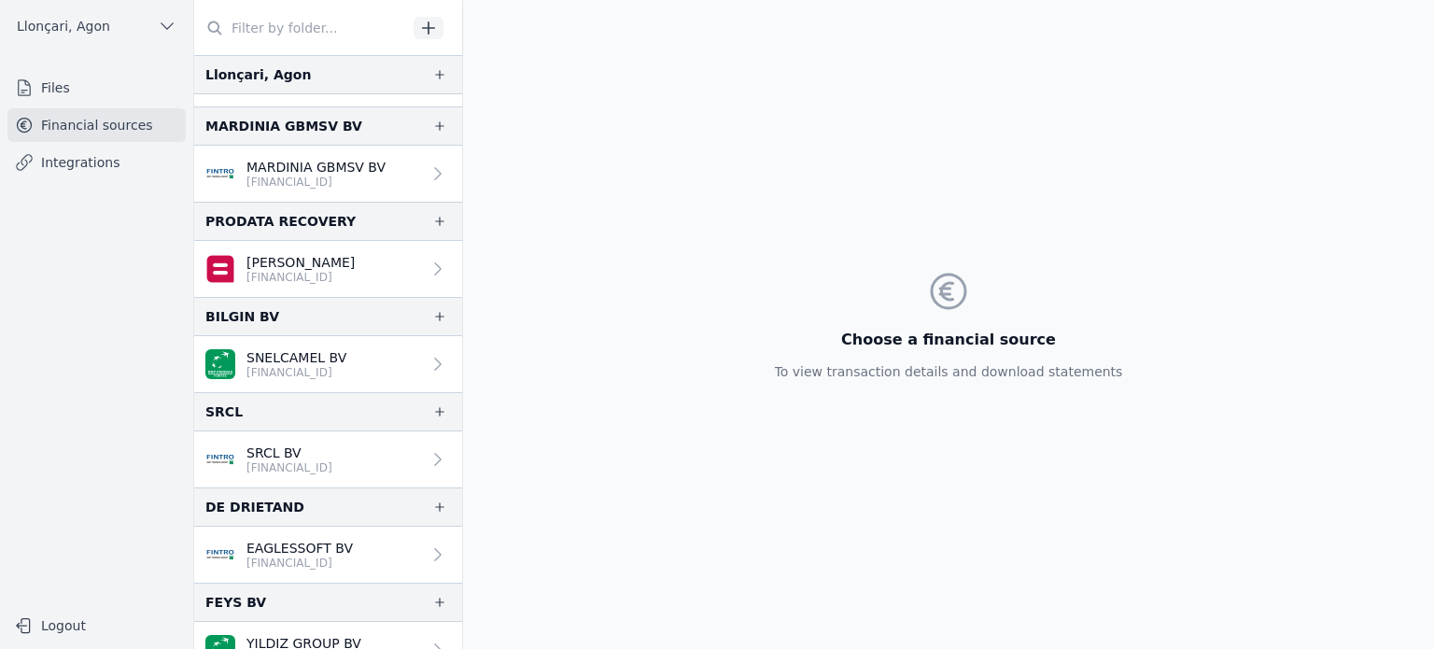
scroll to position [688, 0]
